Goal: Information Seeking & Learning: Learn about a topic

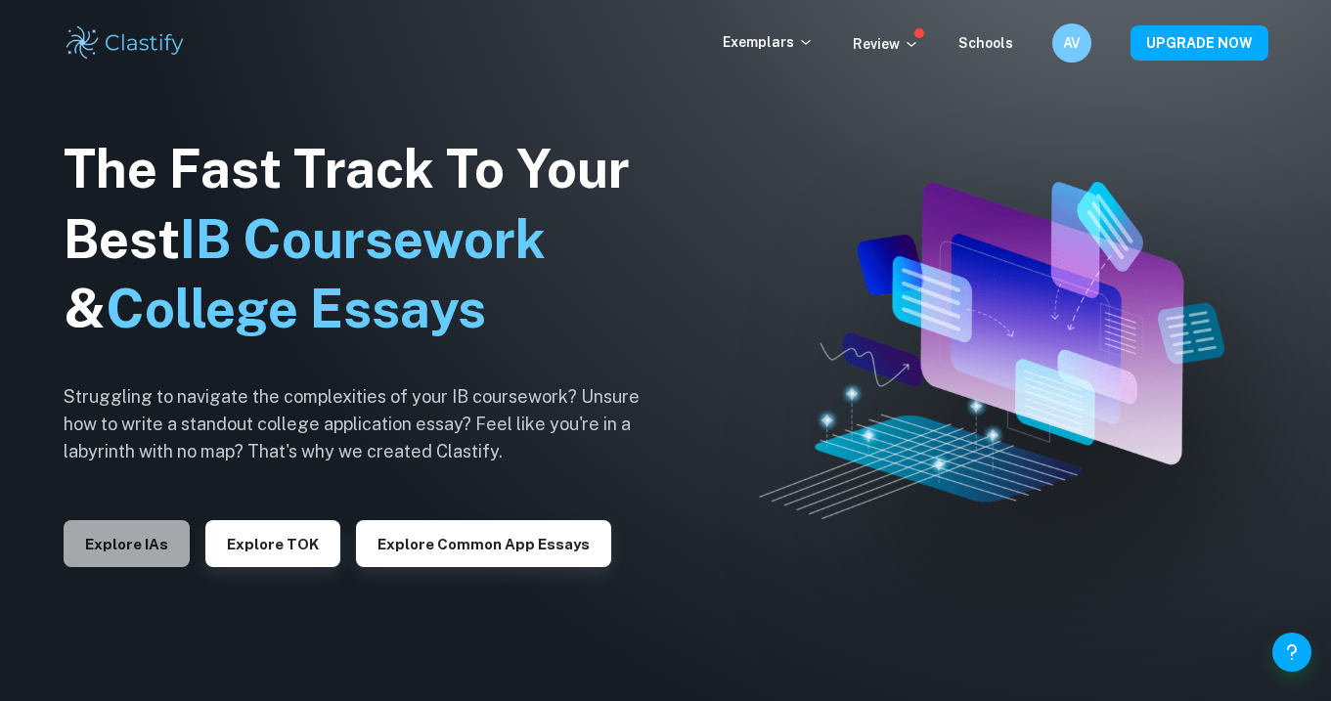
click at [120, 548] on button "Explore IAs" at bounding box center [127, 543] width 126 height 47
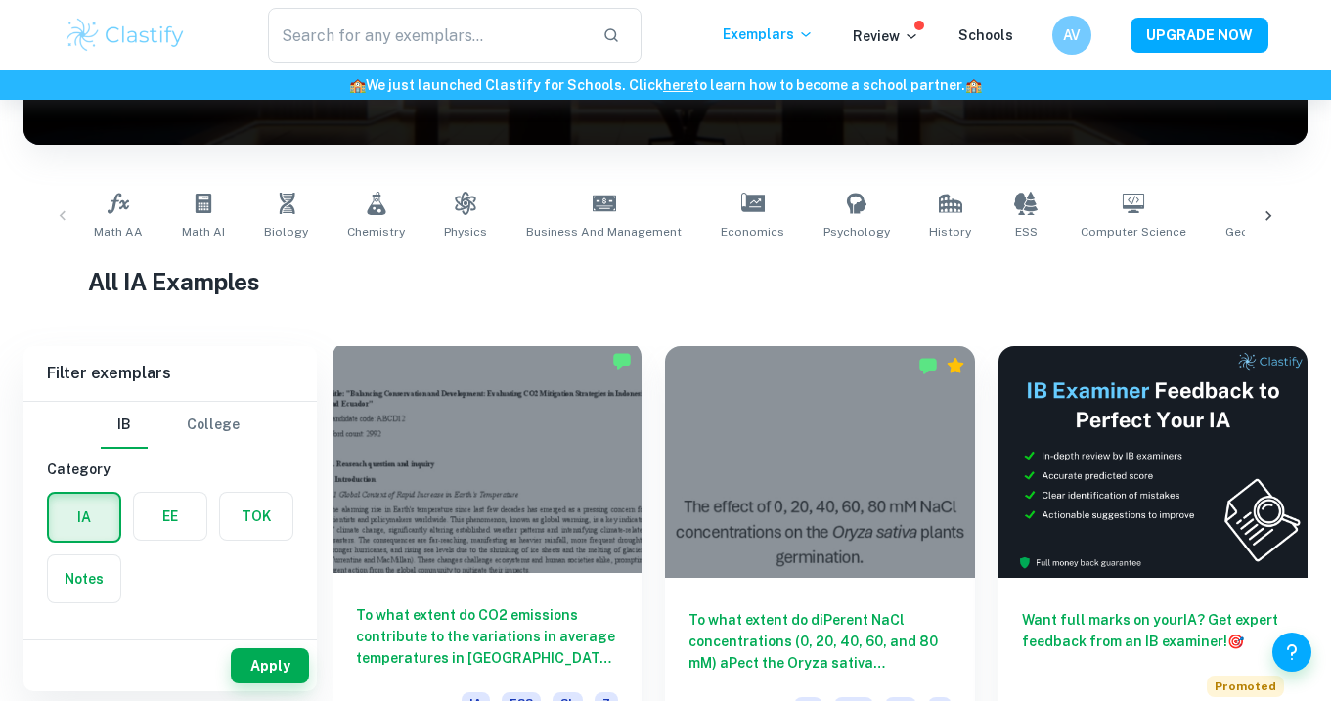
scroll to position [438, 0]
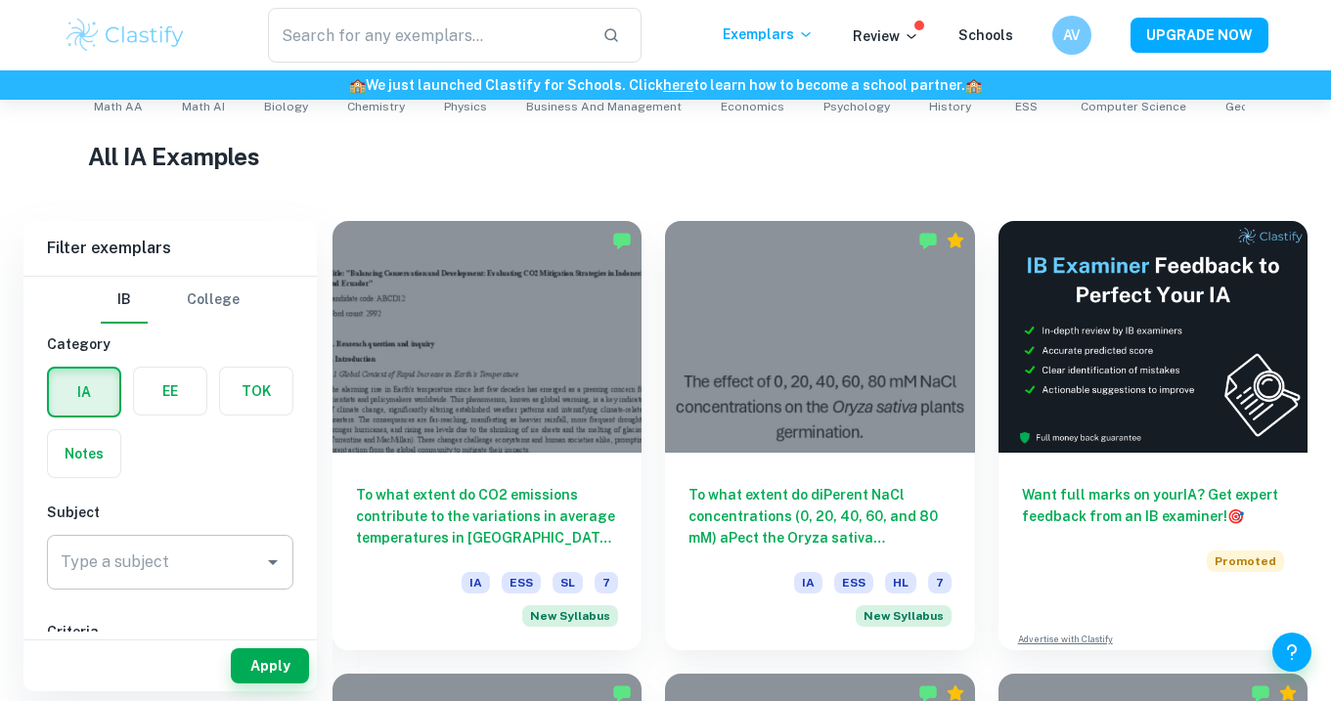
click at [140, 564] on div "Type a subject Type a subject" at bounding box center [170, 562] width 246 height 55
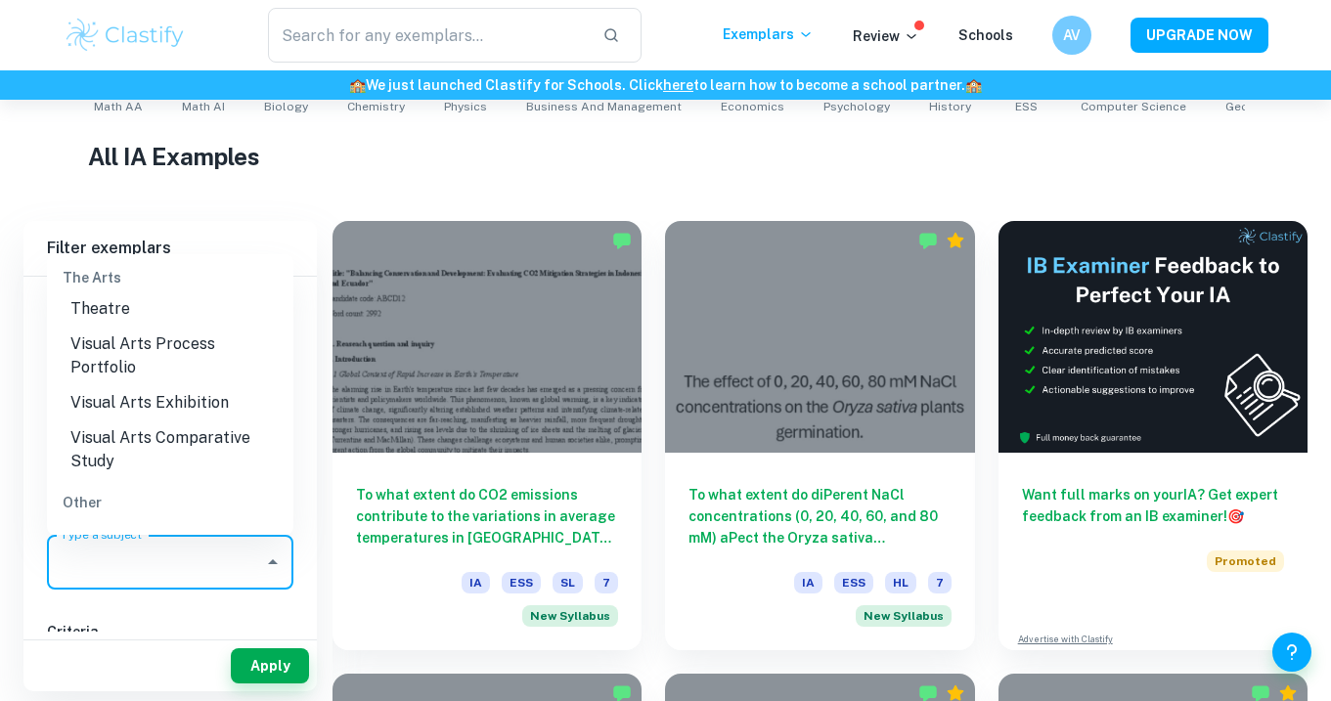
scroll to position [2949, 0]
click at [105, 527] on li "ESS" at bounding box center [170, 544] width 246 height 35
type input "ESS"
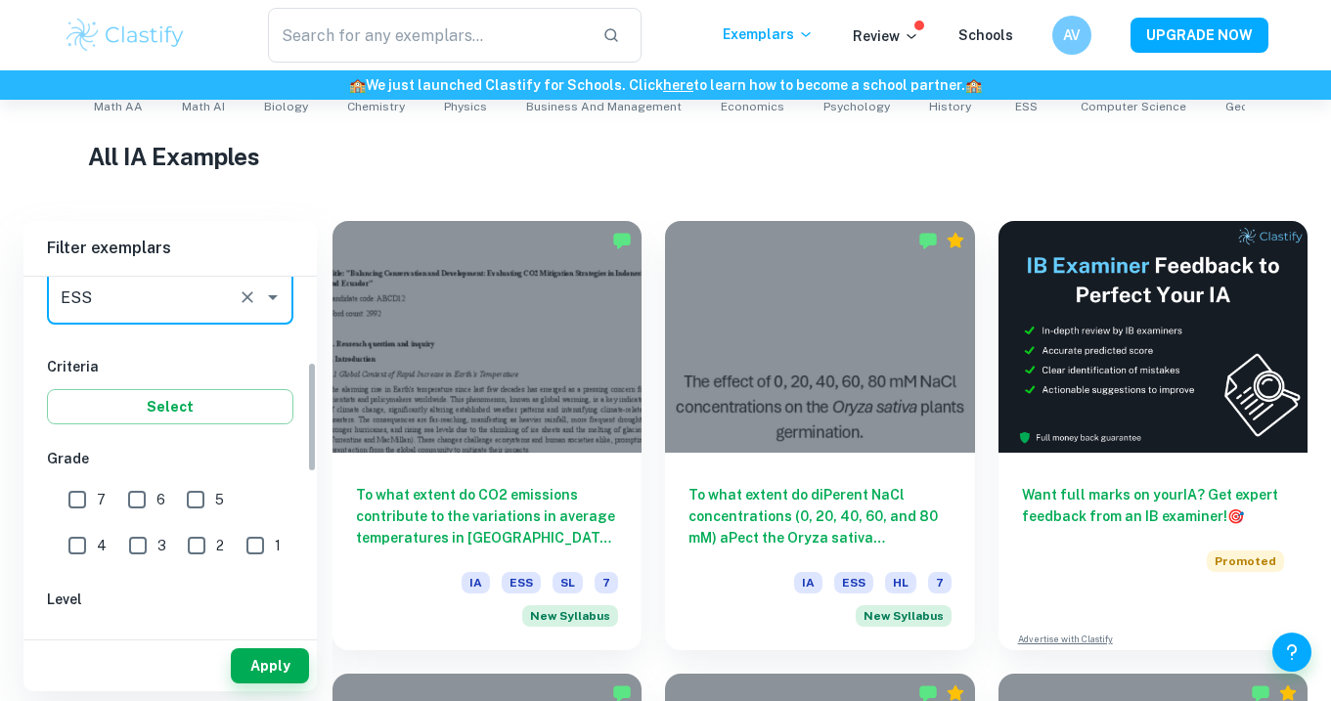
scroll to position [271, 0]
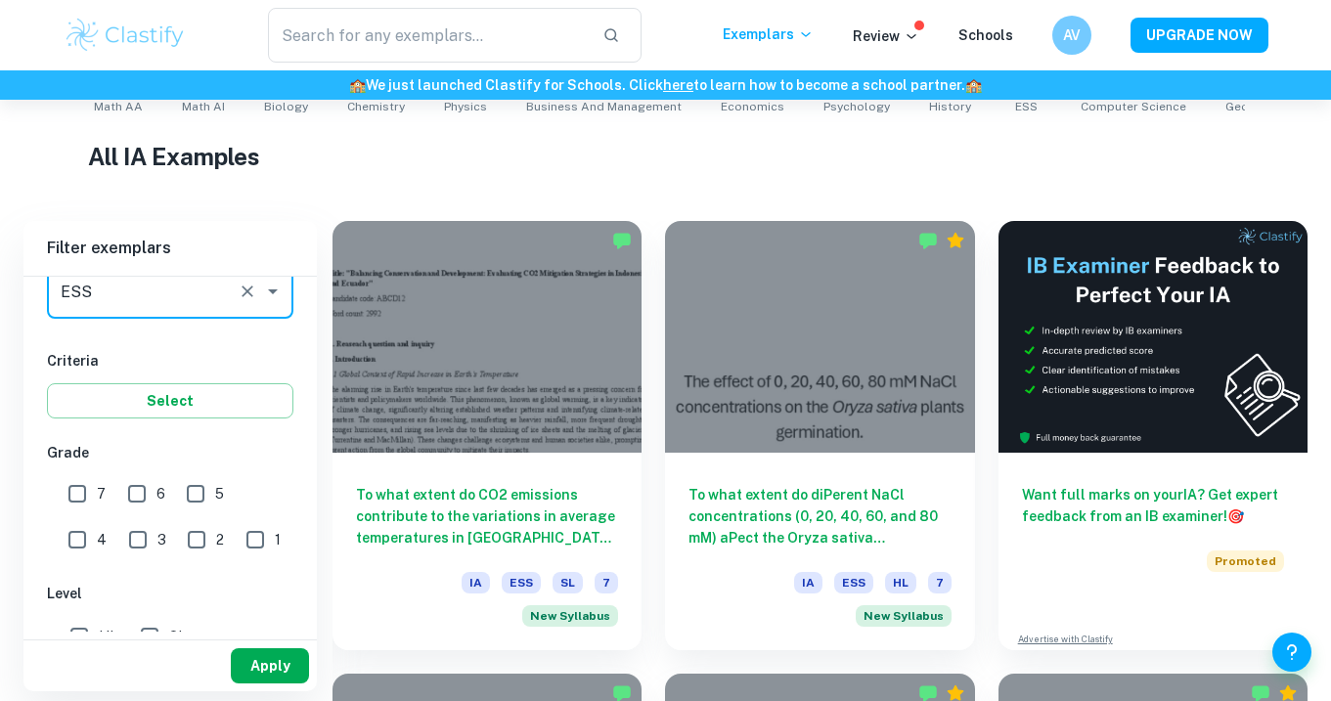
click at [252, 666] on button "Apply" at bounding box center [270, 665] width 78 height 35
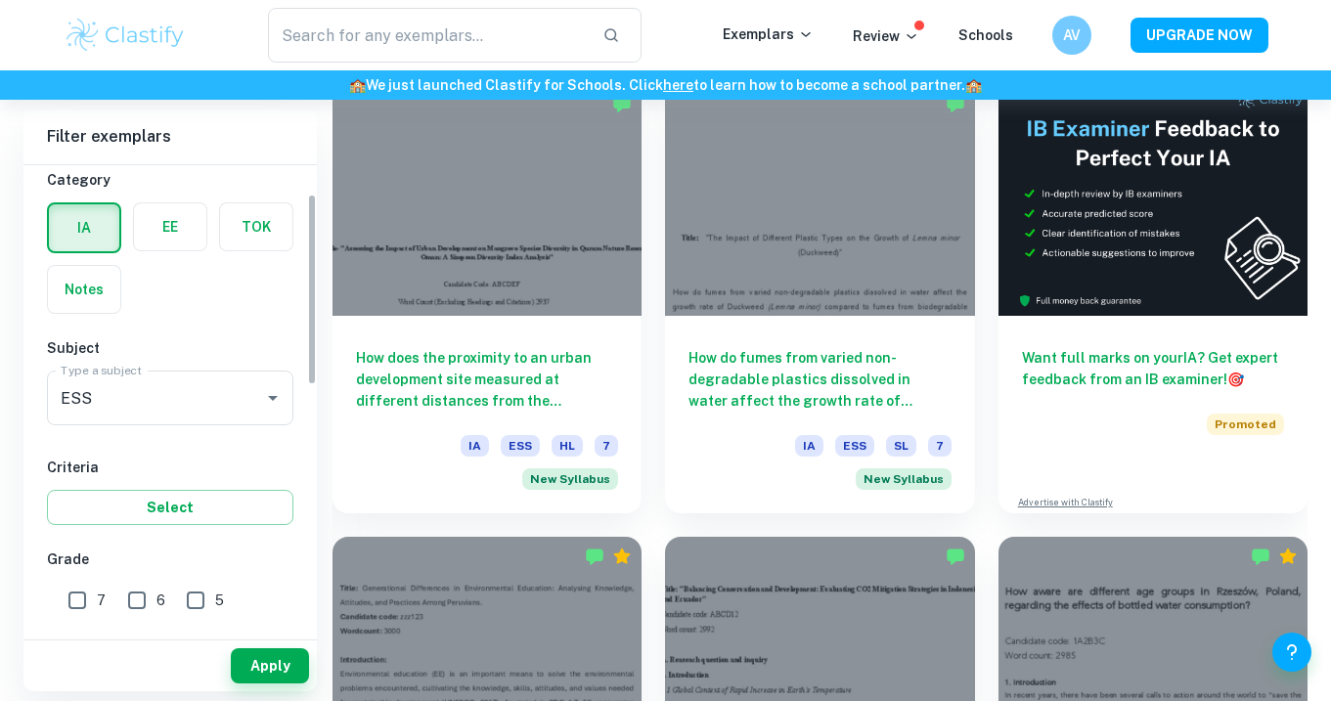
scroll to position [130, 0]
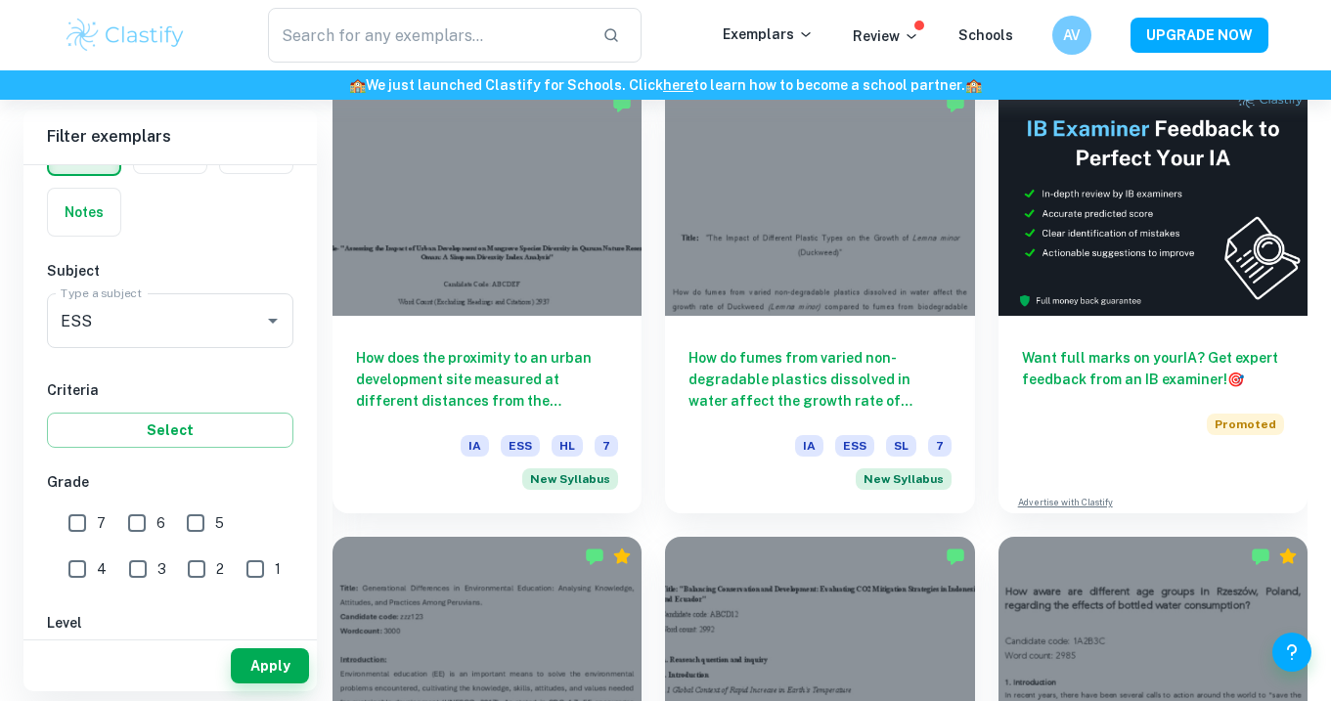
click at [81, 528] on input "7" at bounding box center [77, 522] width 39 height 39
checkbox input "true"
click at [143, 525] on input "6" at bounding box center [136, 522] width 39 height 39
checkbox input "true"
click at [250, 654] on button "Apply" at bounding box center [270, 665] width 78 height 35
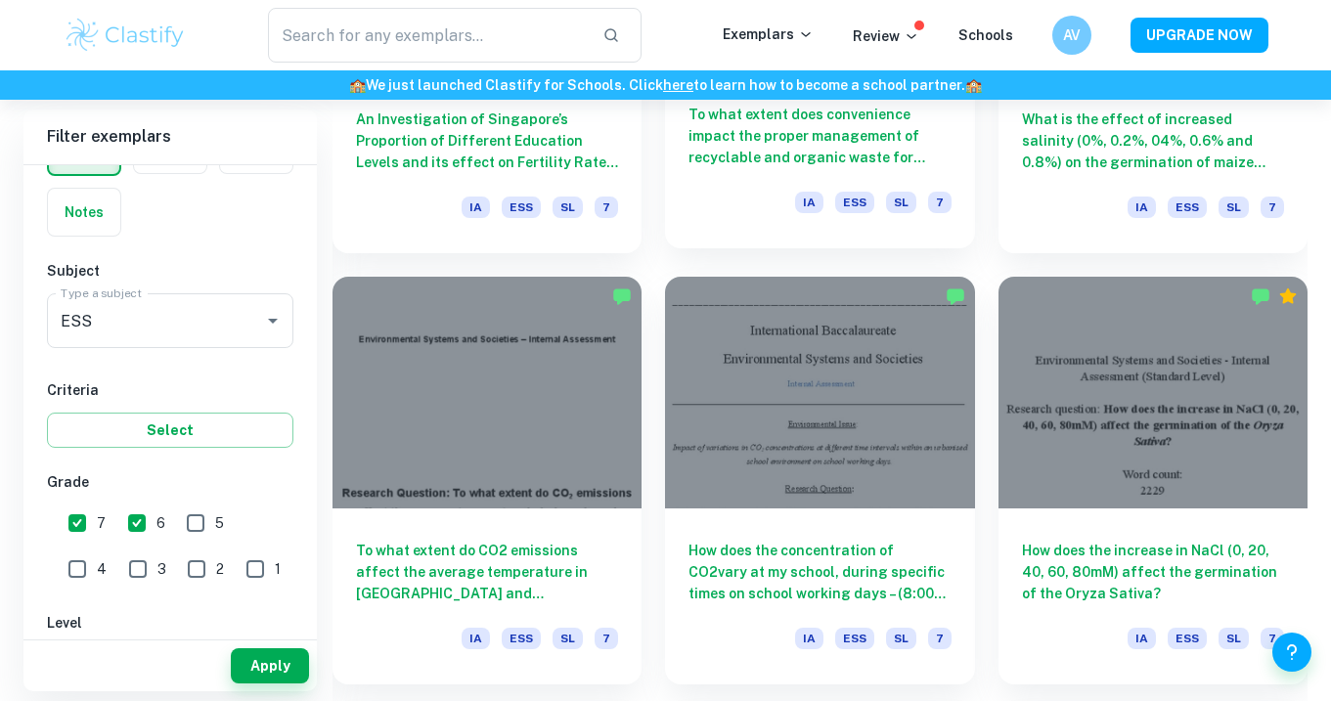
scroll to position [2693, 0]
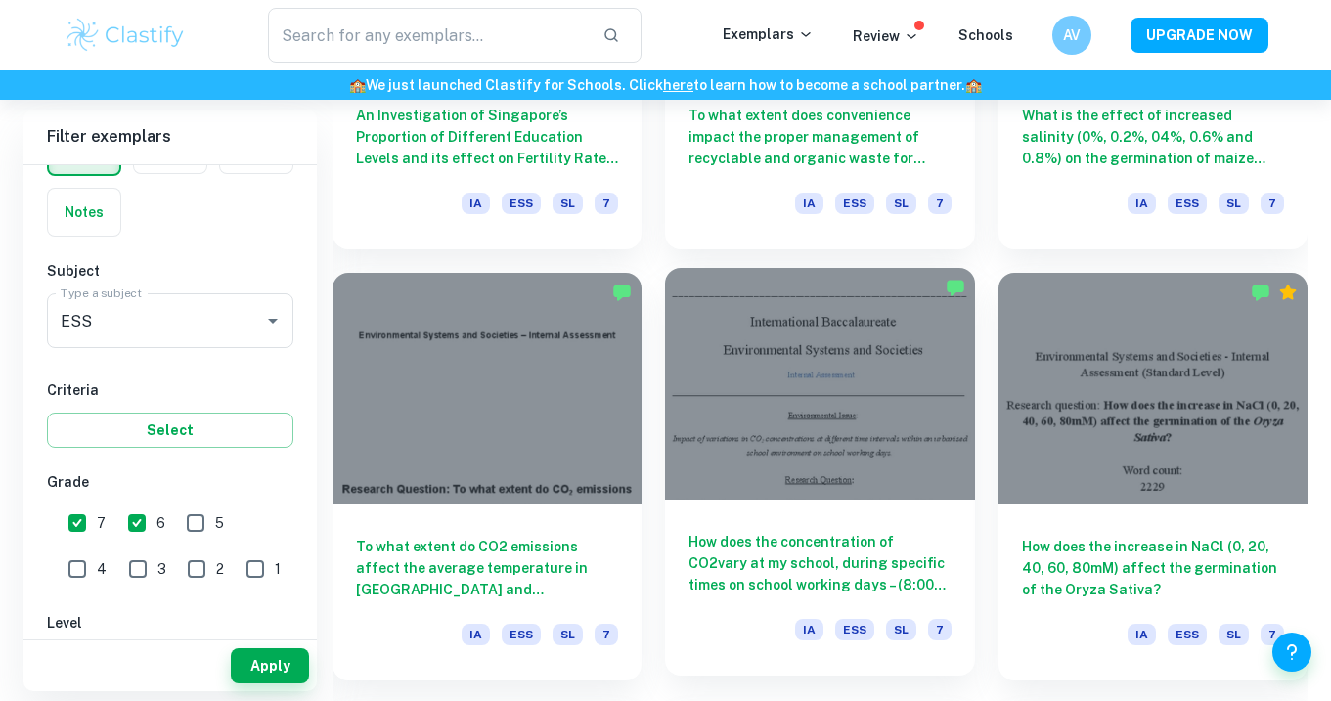
click at [812, 531] on h6 "How does the concentration of CO2vary at my school, during specific times on sc…" at bounding box center [819, 563] width 262 height 65
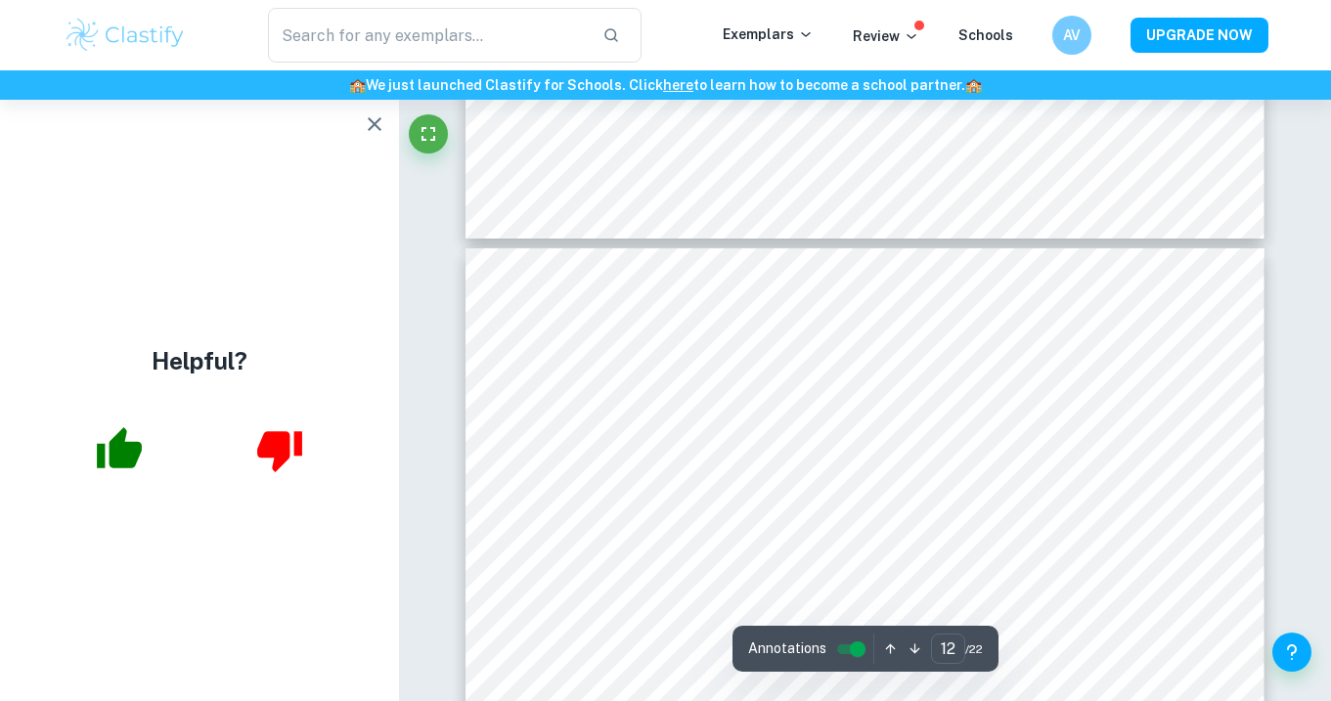
scroll to position [11726, 0]
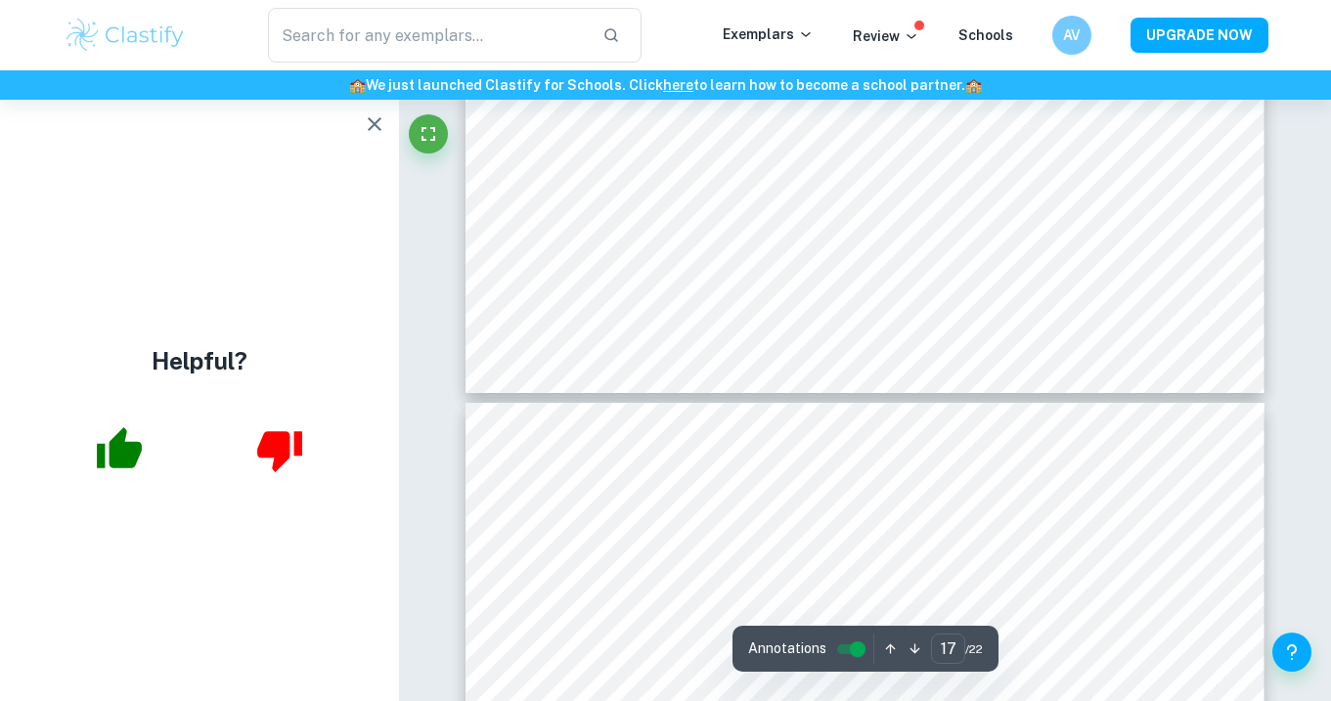
type input "18"
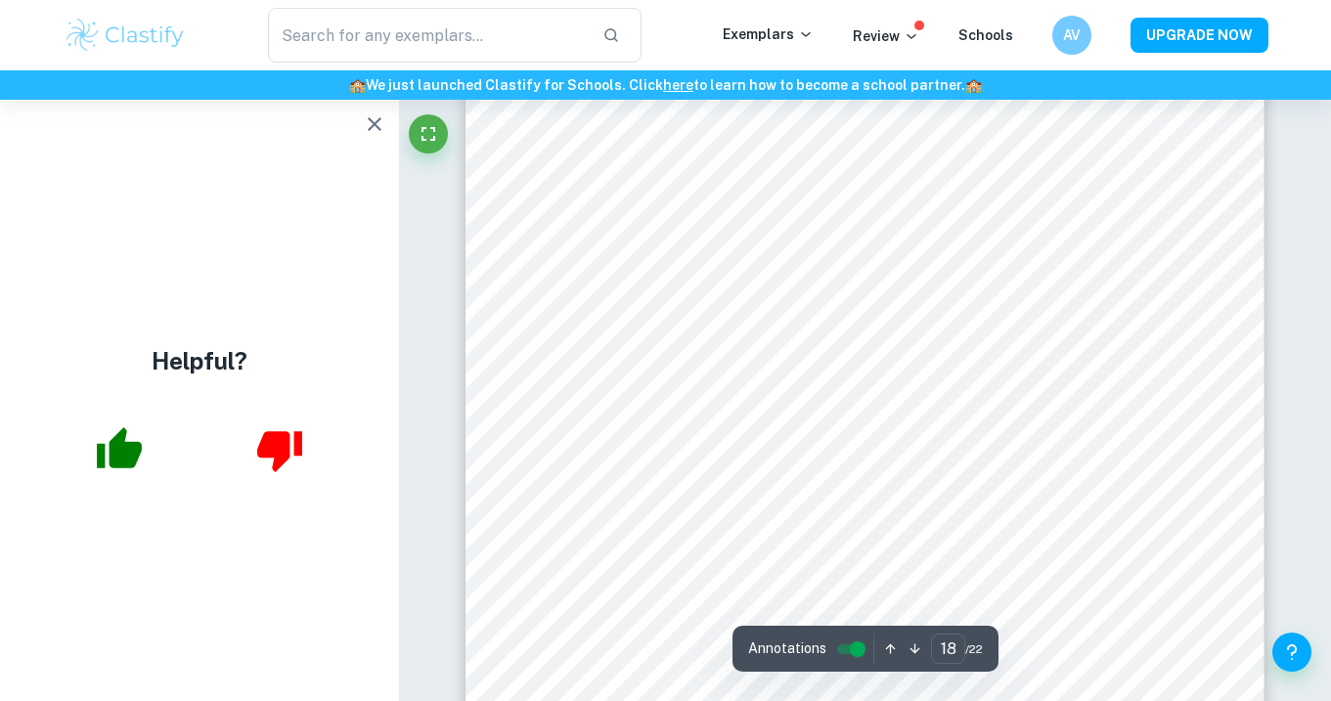
scroll to position [18516, 0]
